Goal: Transaction & Acquisition: Download file/media

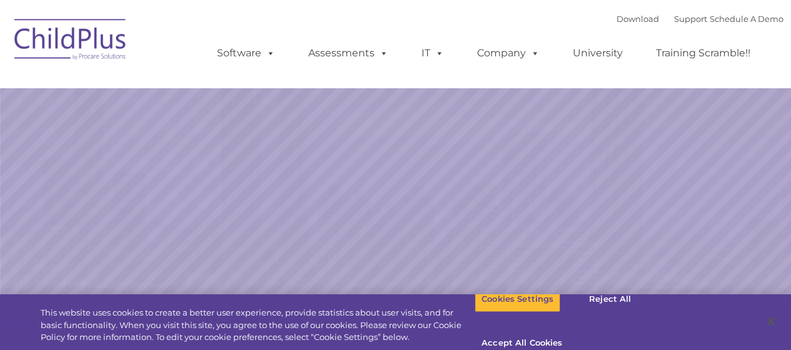
select select "MEDIUM"
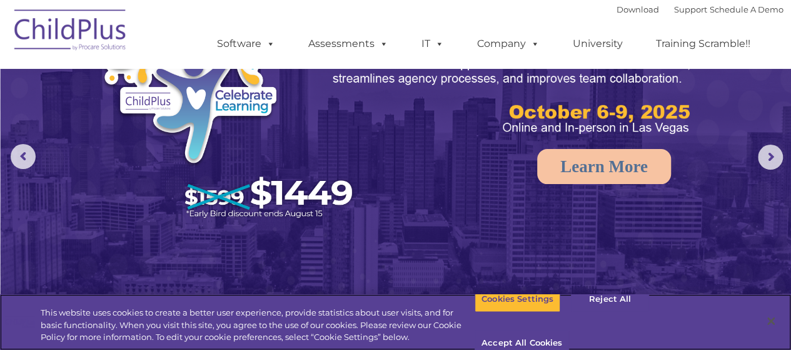
scroll to position [106, 0]
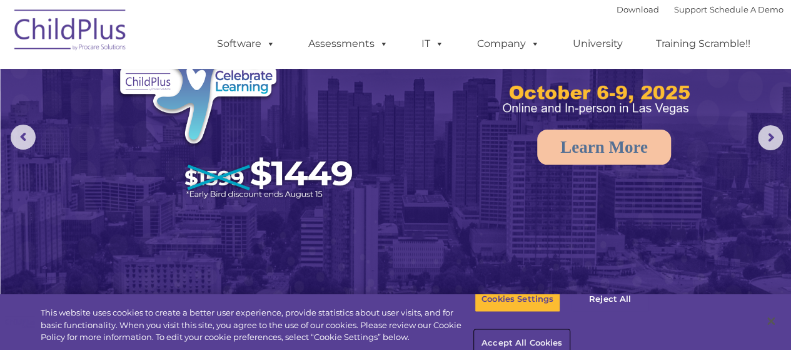
click at [569, 330] on button "Accept All Cookies" at bounding box center [522, 343] width 94 height 26
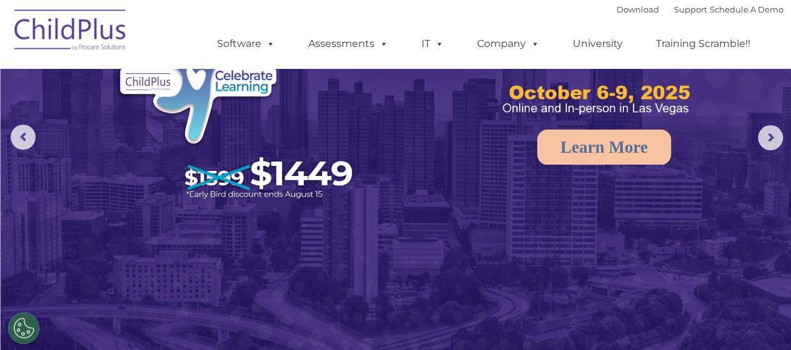
scroll to position [0, 0]
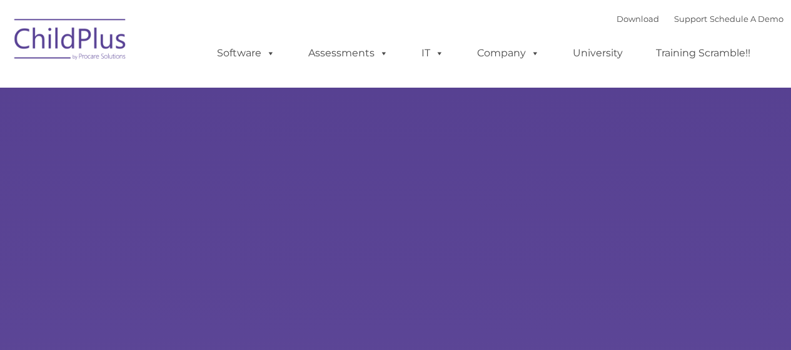
type input ""
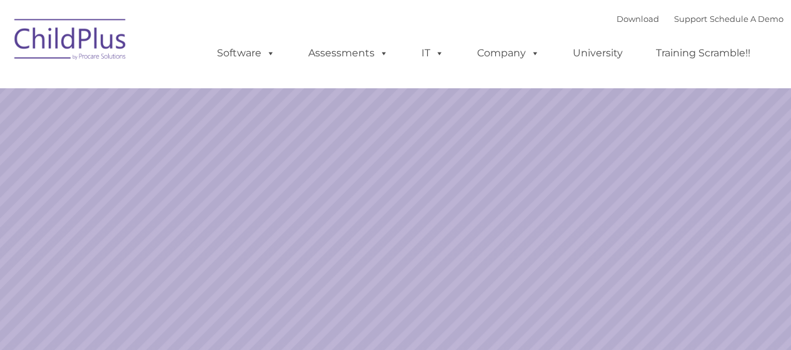
select select "MEDIUM"
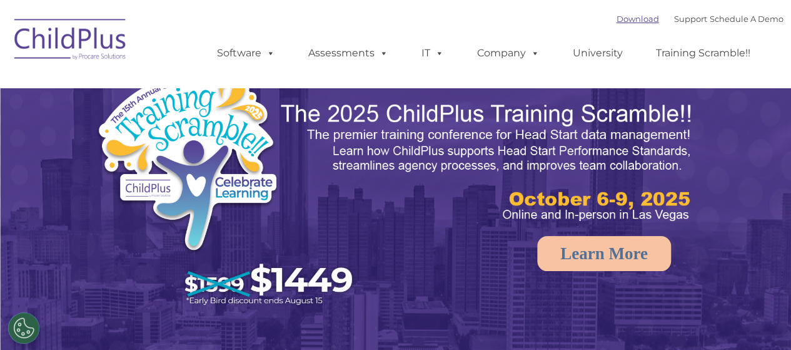
click at [617, 16] on link "Download" at bounding box center [638, 19] width 43 height 10
